Goal: Navigation & Orientation: Find specific page/section

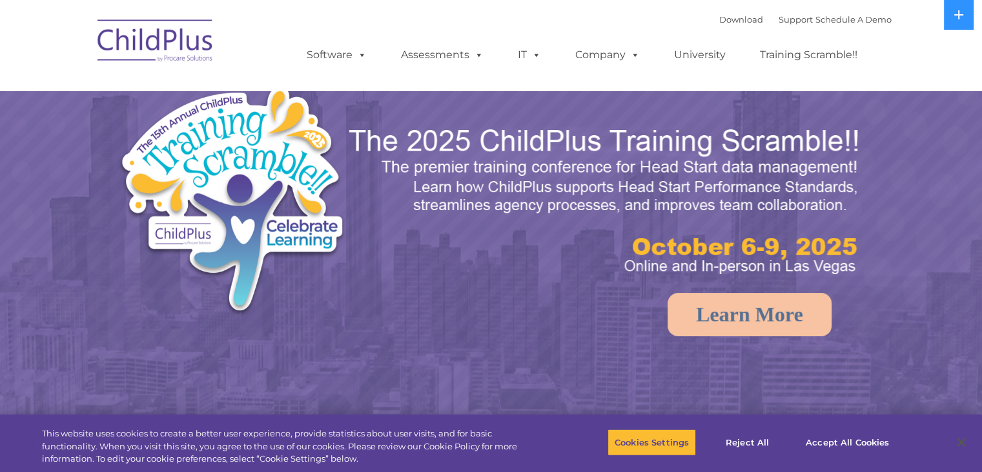
select select "MEDIUM"
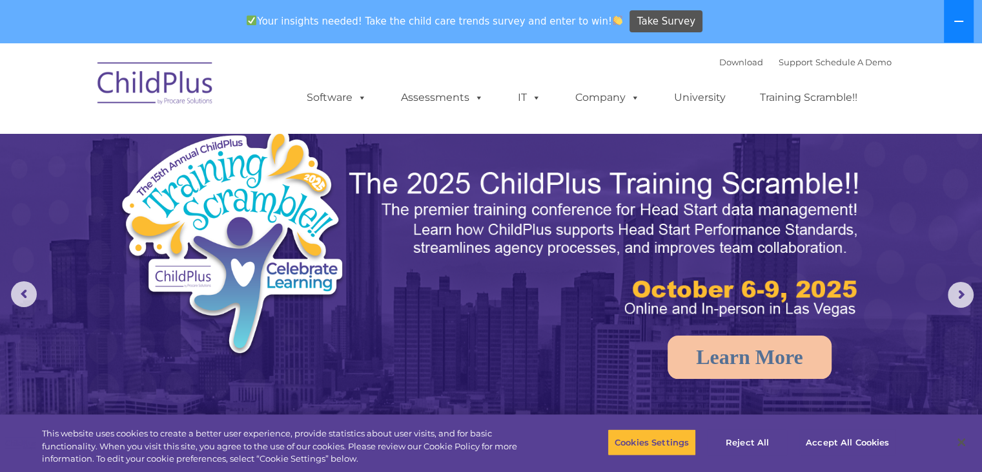
click at [953, 29] on button at bounding box center [959, 21] width 30 height 43
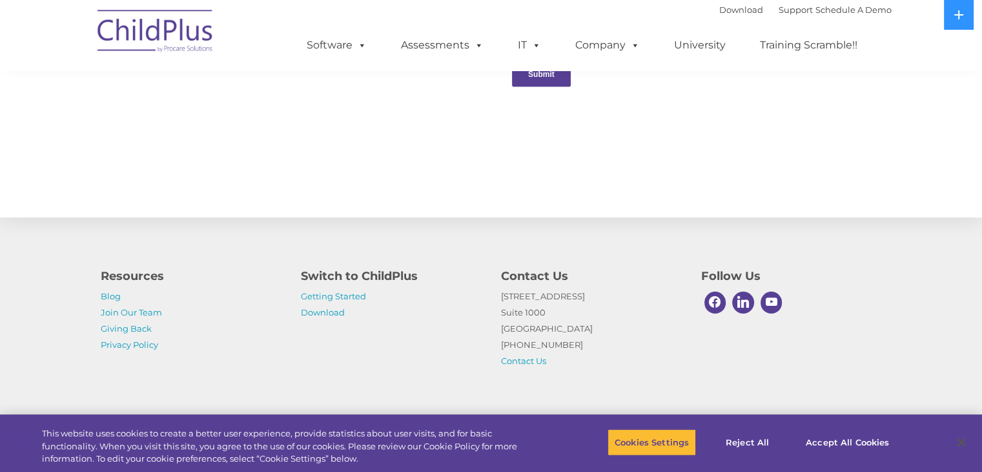
scroll to position [1418, 0]
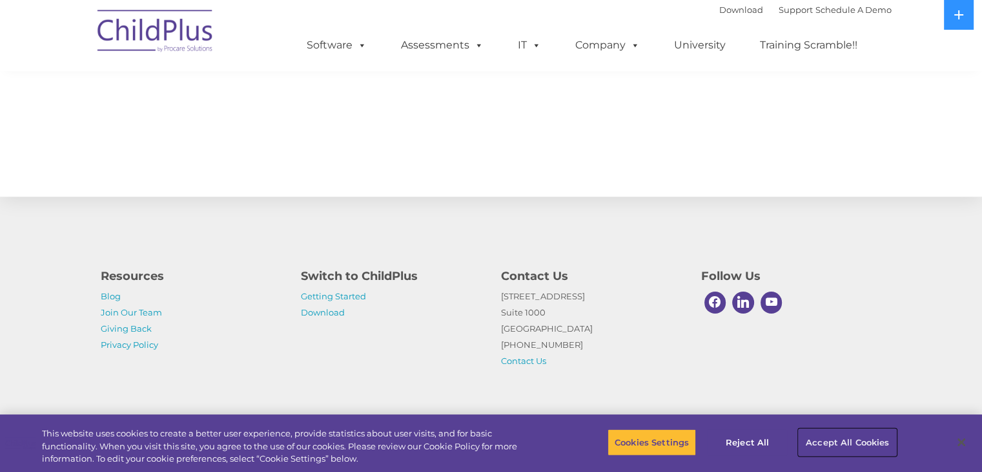
click at [825, 441] on button "Accept All Cookies" at bounding box center [848, 441] width 98 height 27
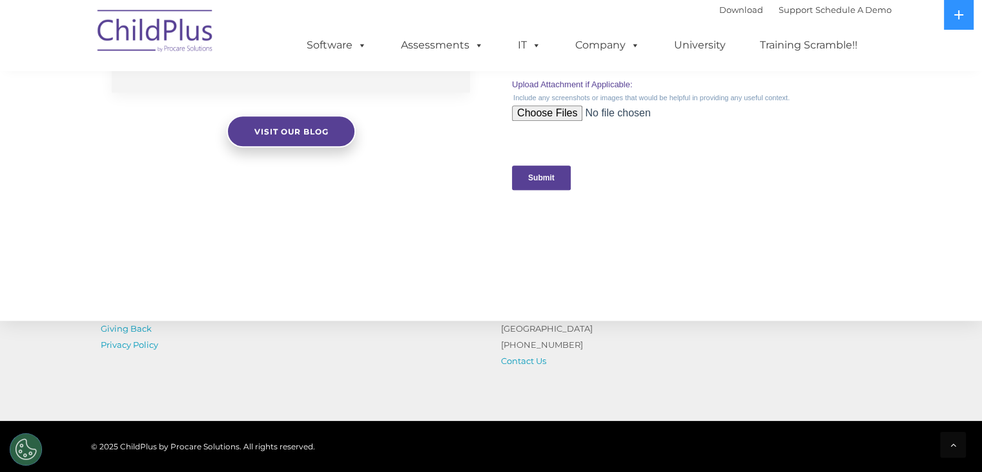
scroll to position [1292, 0]
click at [955, 13] on icon at bounding box center [959, 15] width 10 height 10
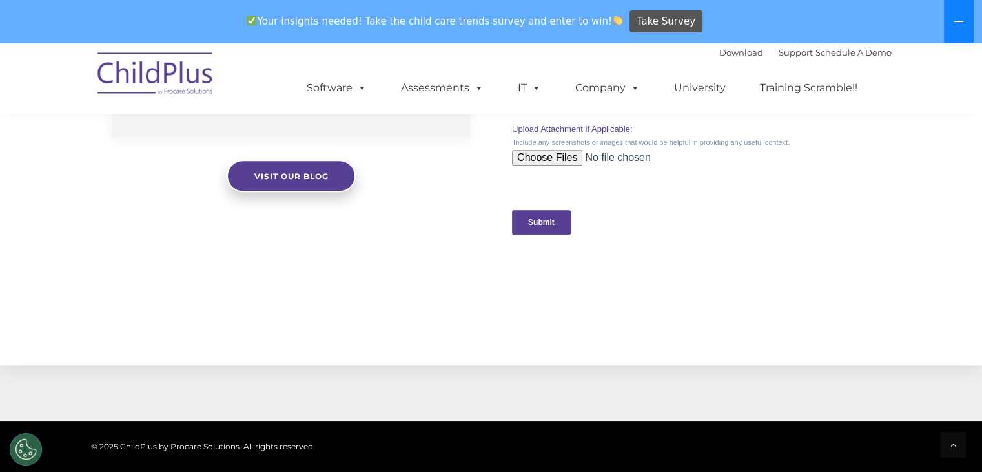
click at [955, 16] on icon at bounding box center [959, 21] width 10 height 10
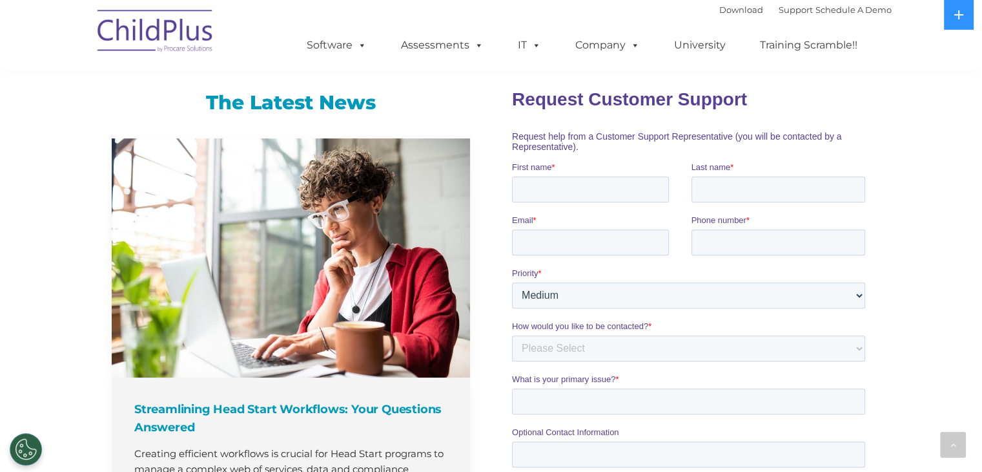
scroll to position [806, 0]
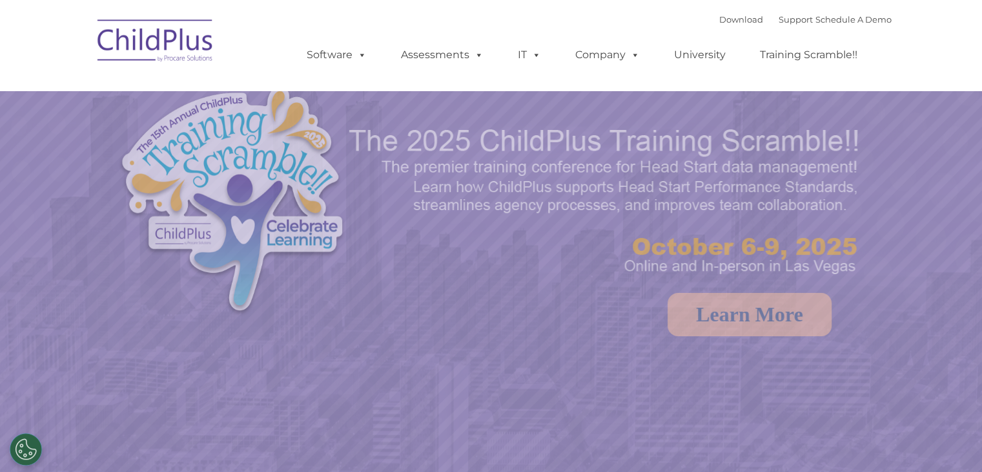
select select "MEDIUM"
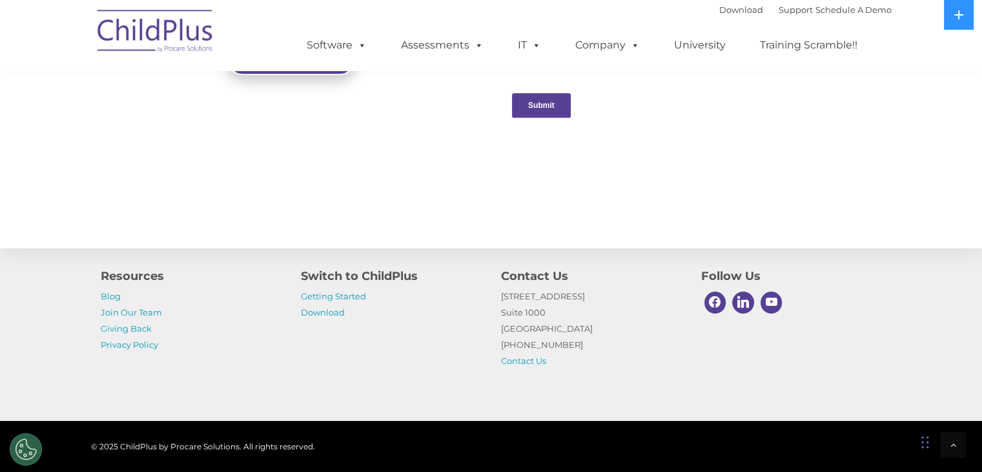
scroll to position [1438, 0]
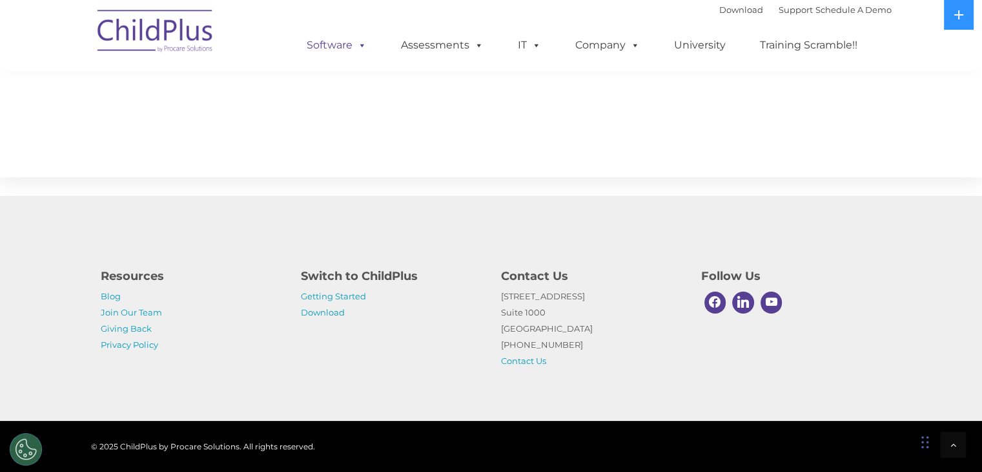
click at [357, 47] on span at bounding box center [360, 45] width 14 height 12
click at [366, 47] on span at bounding box center [360, 45] width 14 height 12
click at [447, 352] on div "Resources Blog Join Our Team Giving Back Privacy Policy Switch to ChildPlus Get…" at bounding box center [491, 314] width 801 height 109
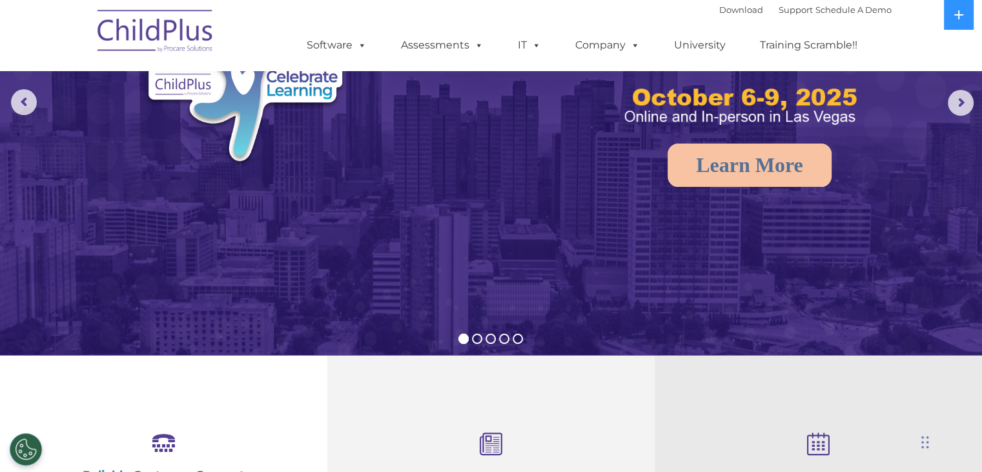
scroll to position [0, 0]
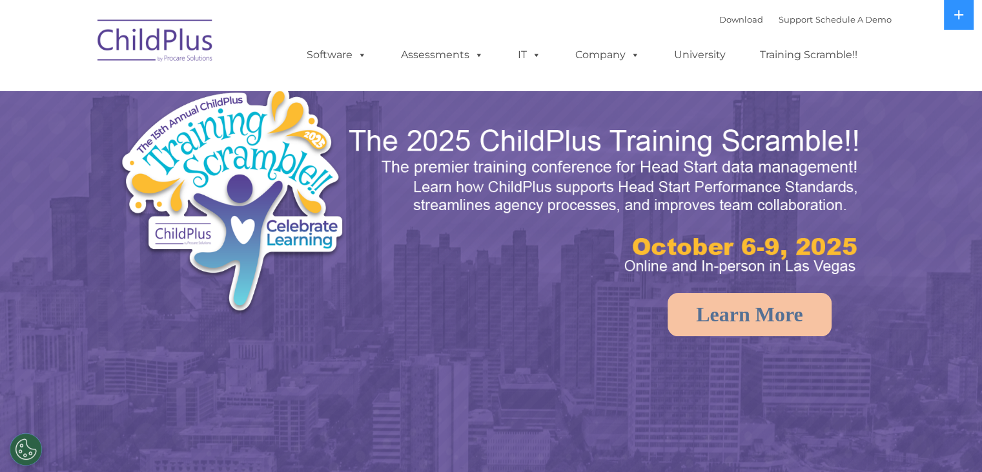
select select "MEDIUM"
